Goal: Transaction & Acquisition: Purchase product/service

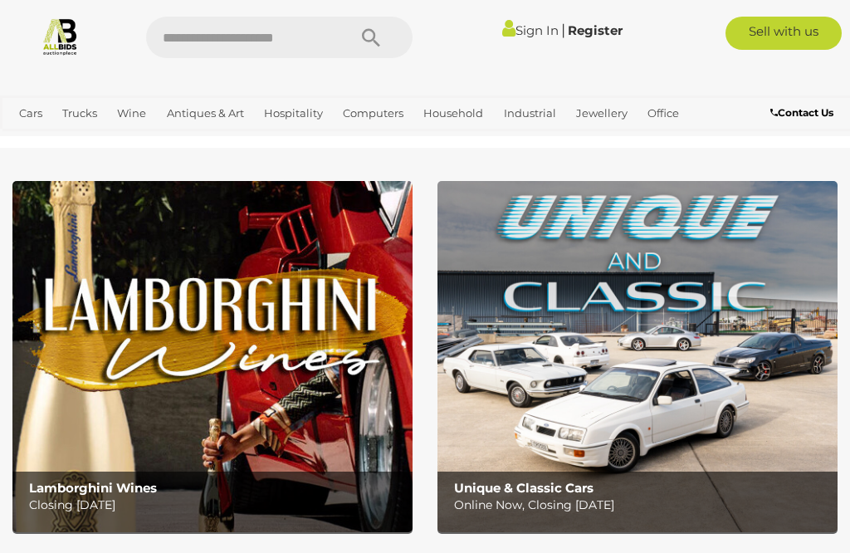
click at [662, 123] on link "Office" at bounding box center [663, 113] width 45 height 27
click at [0, 0] on link "Medical, Mobility & Disability Aids" at bounding box center [0, 0] width 0 height 0
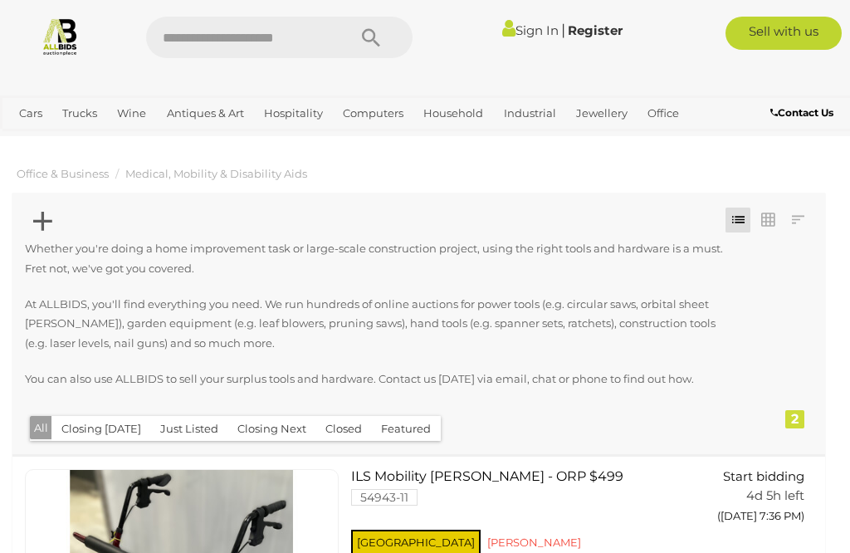
click at [672, 115] on link "Office" at bounding box center [663, 113] width 45 height 27
click at [0, 0] on link "View All Office Auctions" at bounding box center [0, 0] width 0 height 0
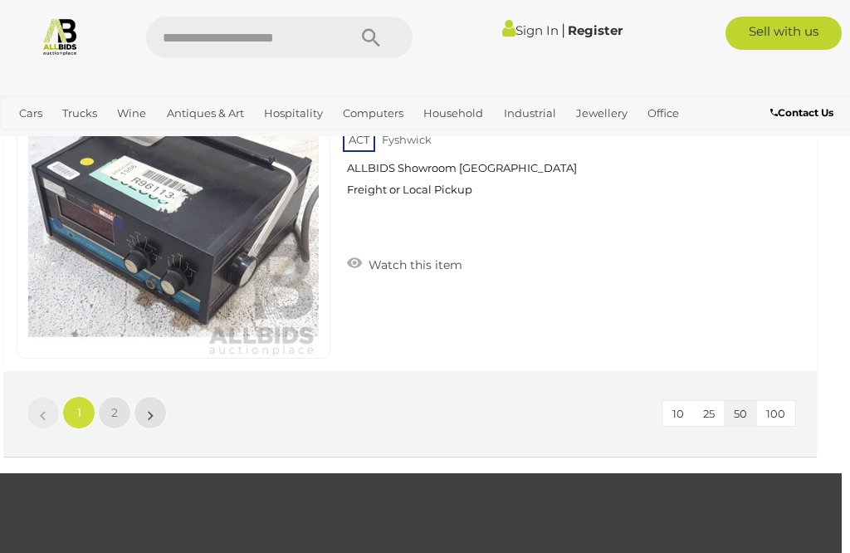
scroll to position [16061, 8]
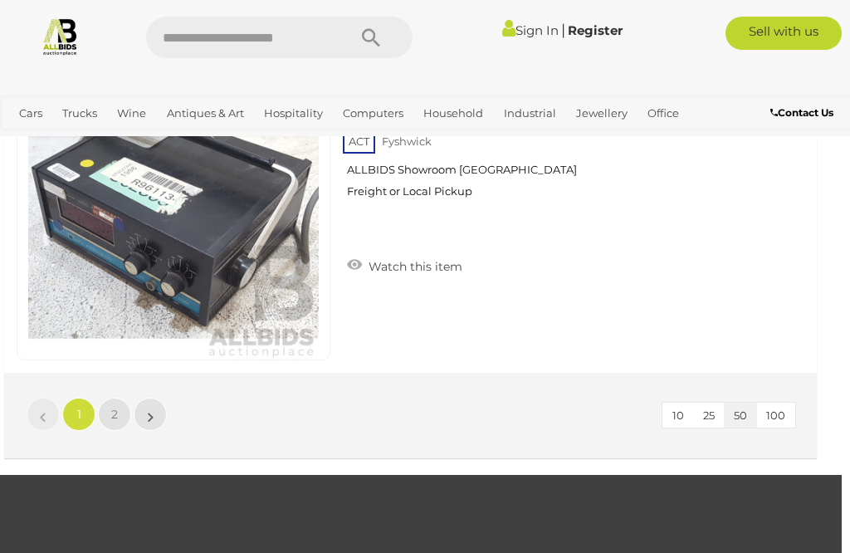
click at [120, 413] on link "2" at bounding box center [114, 414] width 33 height 33
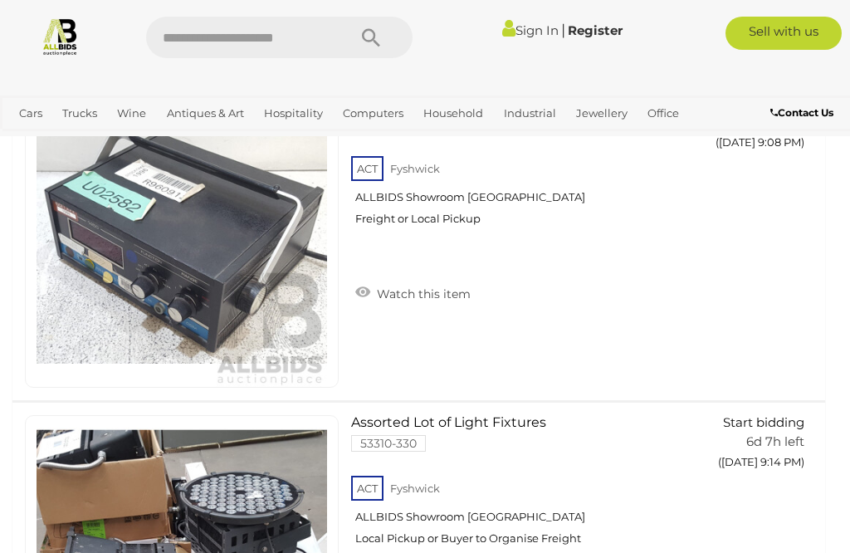
scroll to position [373, 0]
click at [669, 119] on link "Office" at bounding box center [663, 113] width 45 height 27
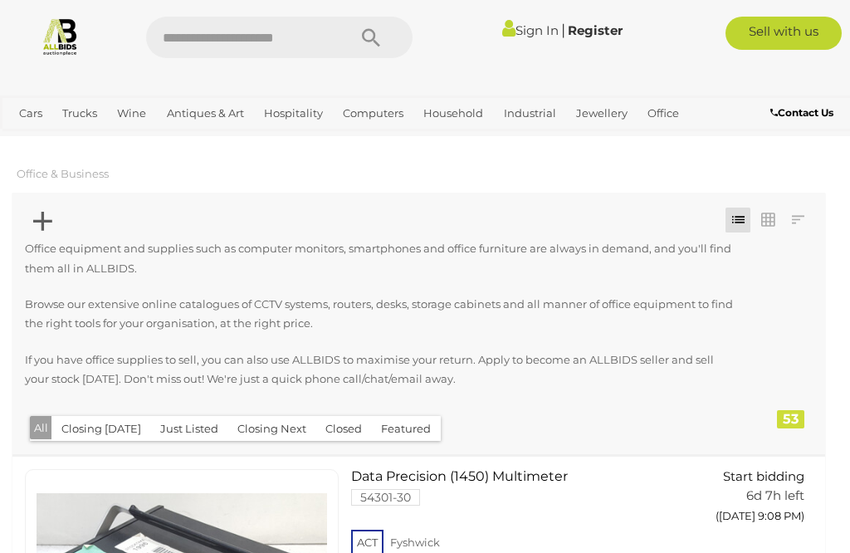
click at [0, 0] on link "Office Furniture" at bounding box center [0, 0] width 0 height 0
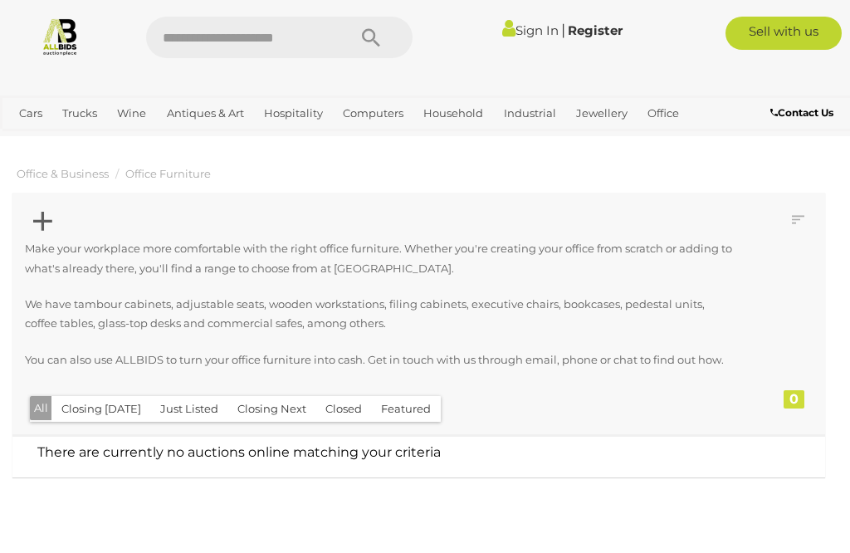
click at [665, 112] on link "Office" at bounding box center [663, 113] width 45 height 27
click at [0, 0] on link "Shop Fittings" at bounding box center [0, 0] width 0 height 0
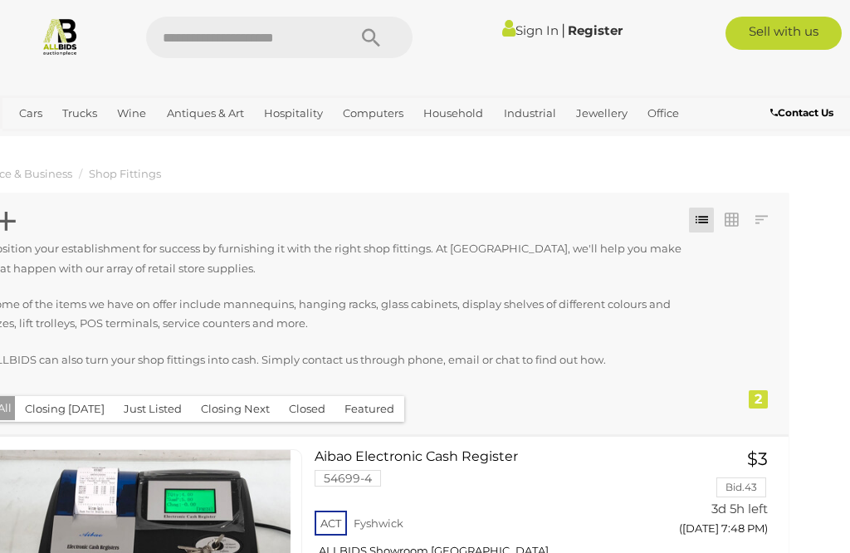
scroll to position [0, 37]
click at [534, 105] on link "Industrial" at bounding box center [530, 113] width 66 height 27
click at [0, 0] on link "Tools & Hardware" at bounding box center [0, 0] width 0 height 0
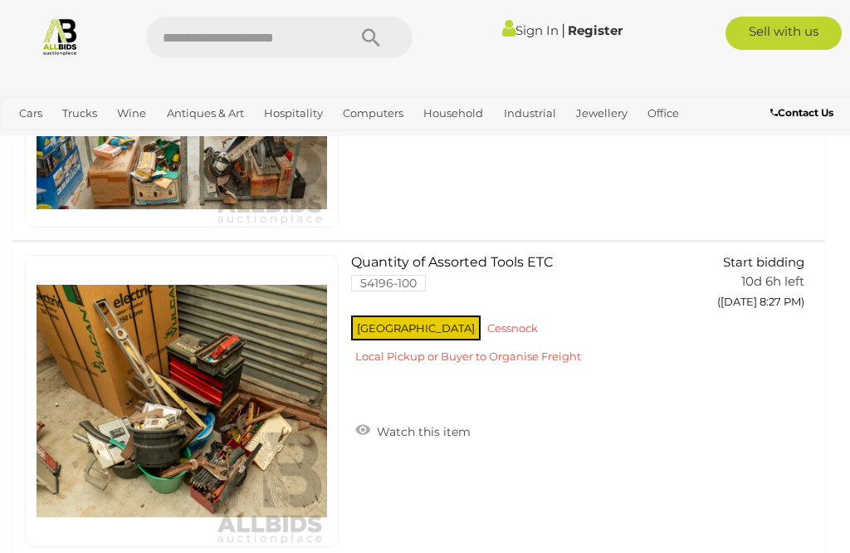
scroll to position [6928, 0]
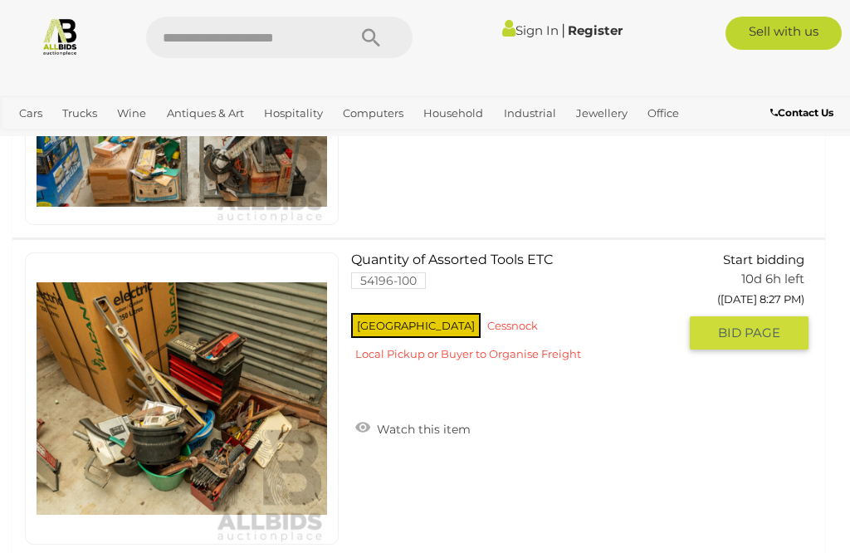
click at [490, 259] on link "Quantity of Assorted Tools ETC 54196-100 NSW Cessnock" at bounding box center [521, 312] width 314 height 121
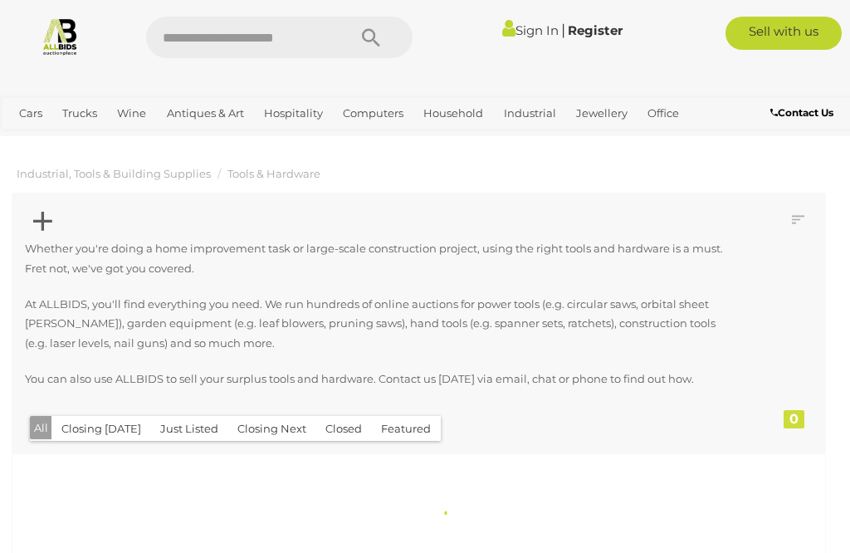
scroll to position [1114, 0]
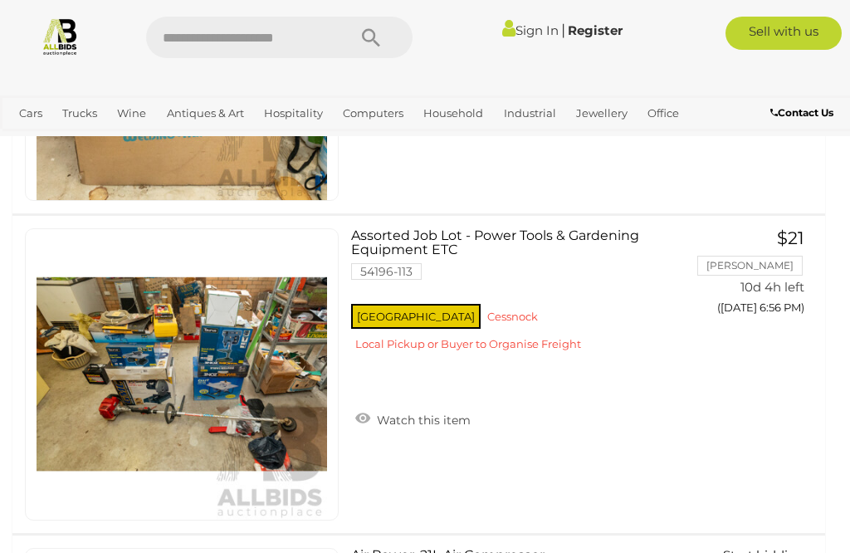
scroll to position [5673, 0]
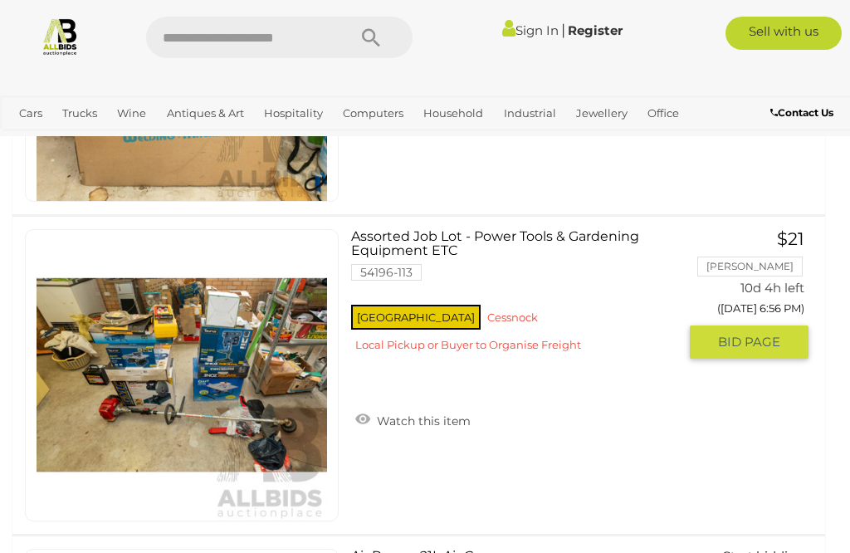
click at [238, 367] on img at bounding box center [182, 375] width 291 height 291
click at [484, 229] on link "Assorted Job Lot - Power Tools & Gardening Equipment ETC 54196-113 NSW Cessnock" at bounding box center [521, 297] width 314 height 136
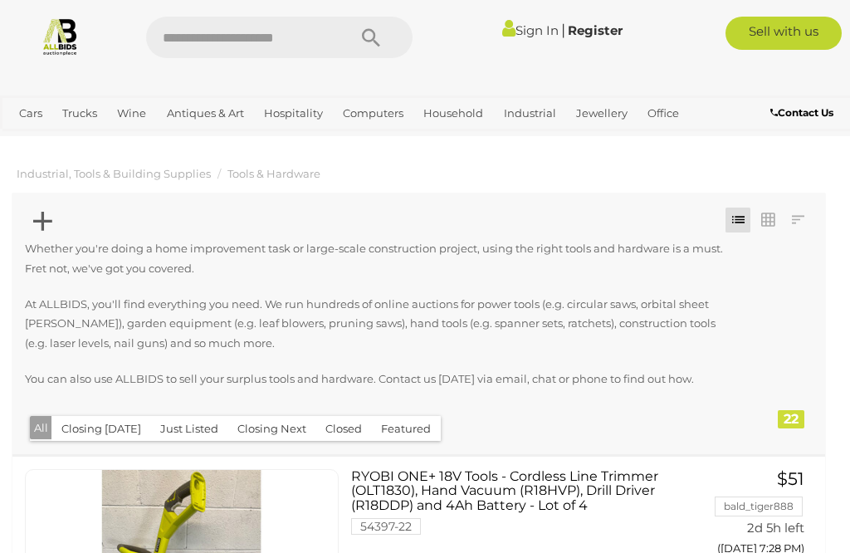
scroll to position [0, 0]
click at [460, 114] on link "Household" at bounding box center [453, 113] width 73 height 27
click at [0, 0] on link "Home Electronics & Entertainment" at bounding box center [0, 0] width 0 height 0
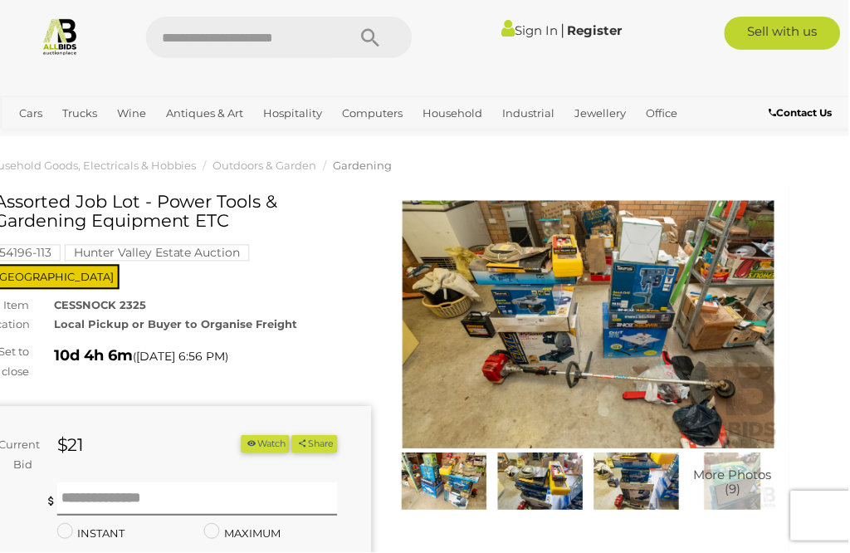
scroll to position [41, 0]
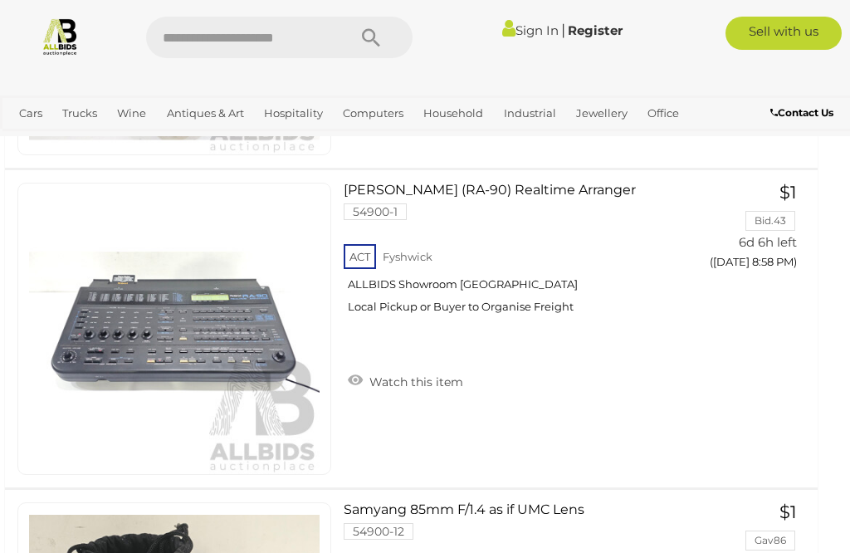
scroll to position [7787, 7]
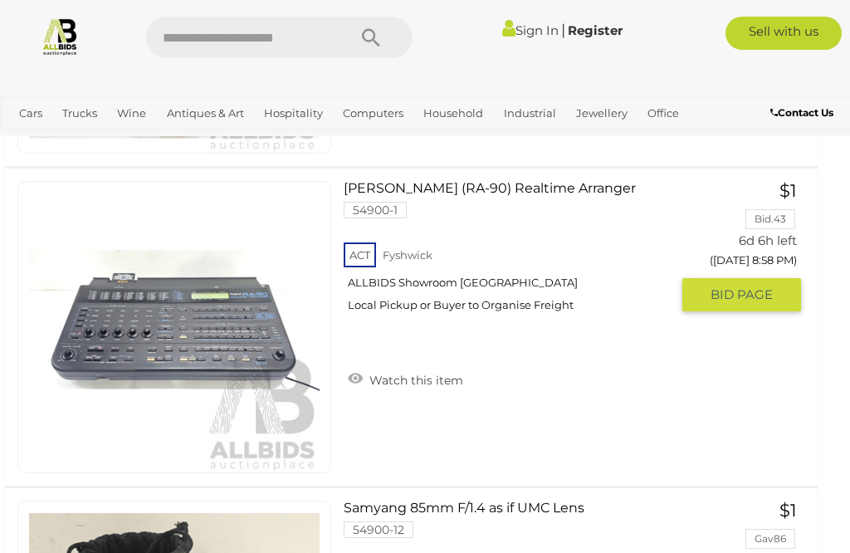
click at [434, 188] on link "Roland (RA-90) Realtime Arranger 54900-1 ACT Fyshwick ALLBIDS Showroom Fyshwick" at bounding box center [513, 253] width 314 height 144
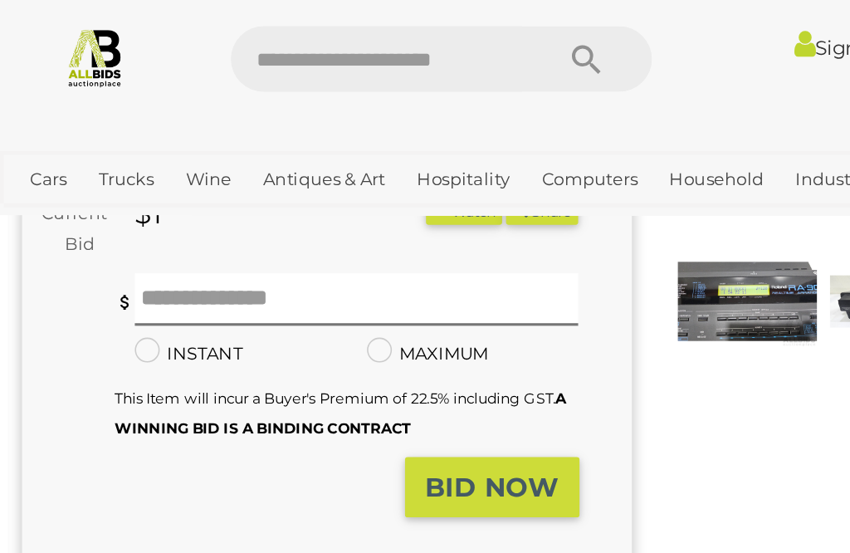
scroll to position [299, 7]
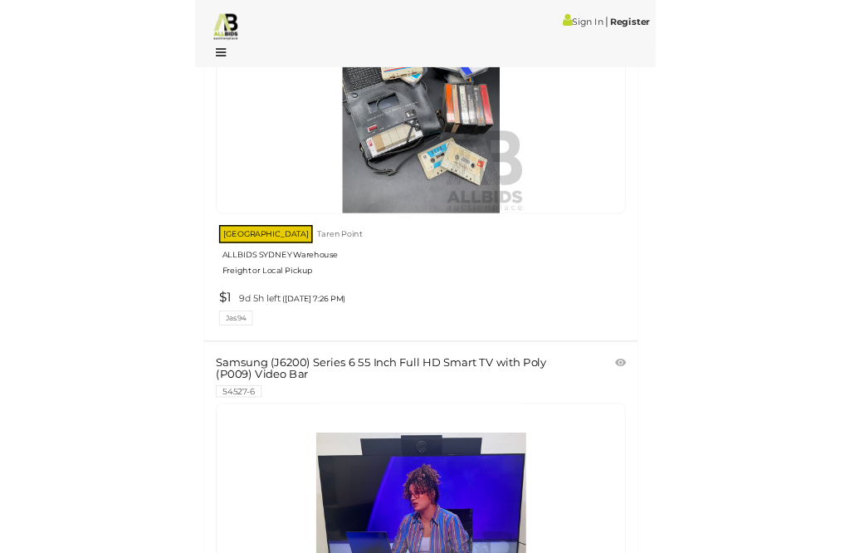
scroll to position [9066, 0]
